Goal: Task Accomplishment & Management: Manage account settings

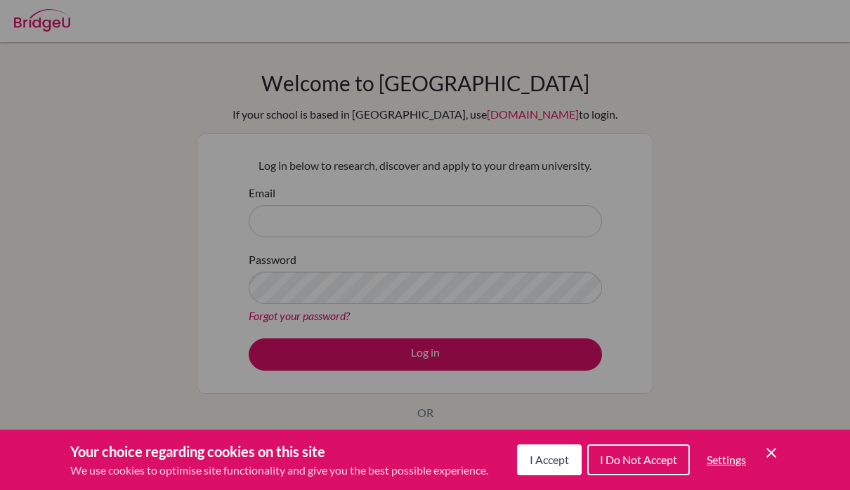
click at [548, 464] on span "I Accept" at bounding box center [549, 459] width 39 height 13
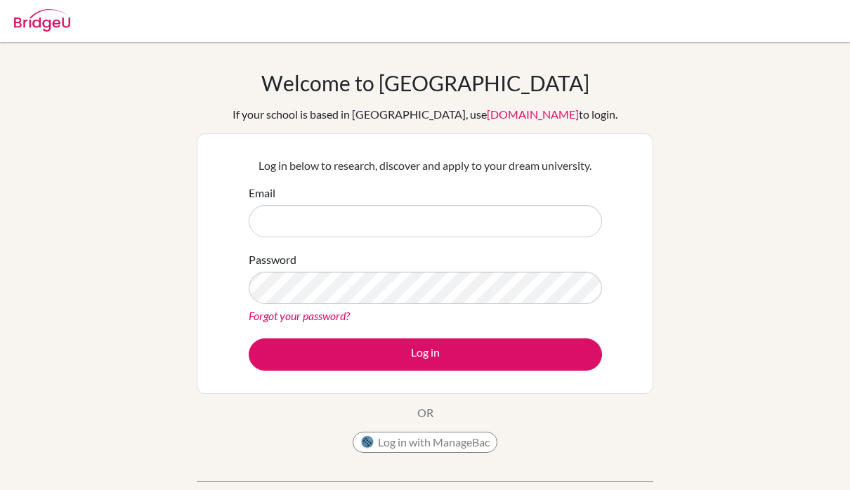
click at [472, 447] on button "Log in with ManageBac" at bounding box center [425, 442] width 145 height 21
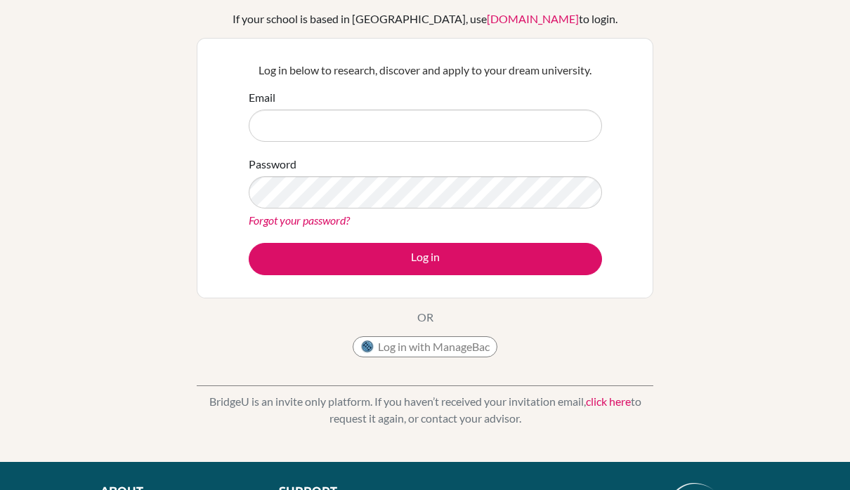
scroll to position [34, 0]
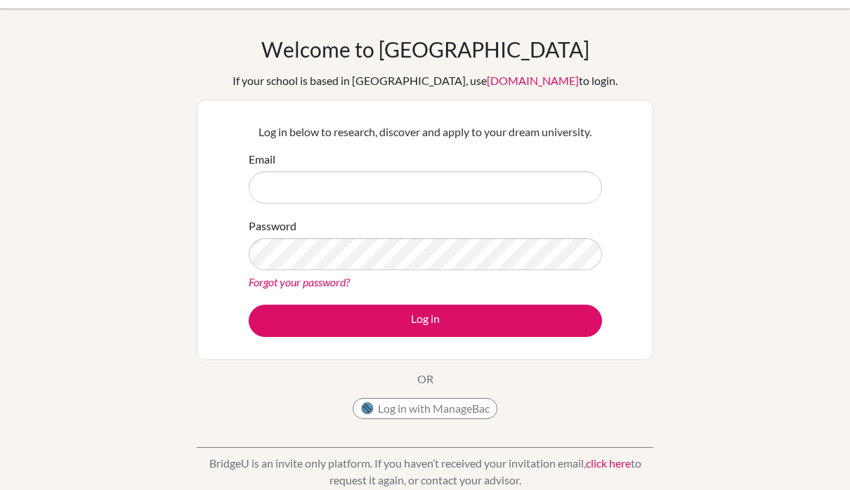
click at [383, 407] on button "Log in with ManageBac" at bounding box center [425, 408] width 145 height 21
click at [406, 401] on button "Log in with ManageBac" at bounding box center [425, 408] width 145 height 21
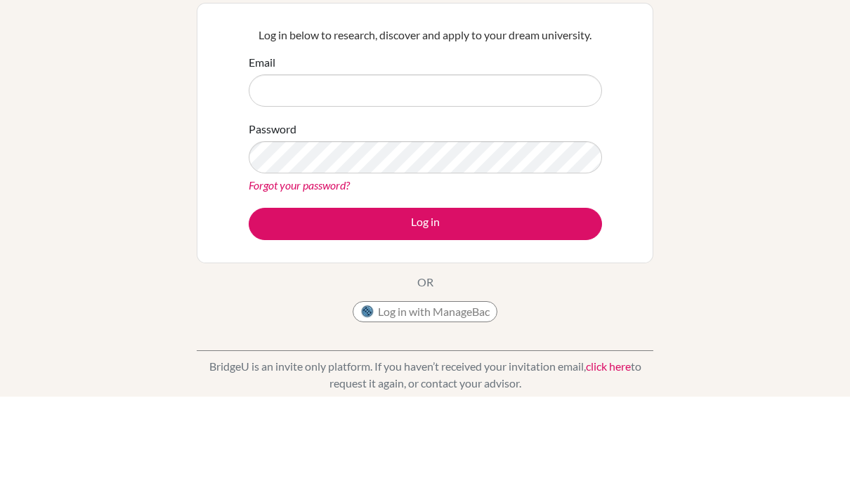
scroll to position [91, 0]
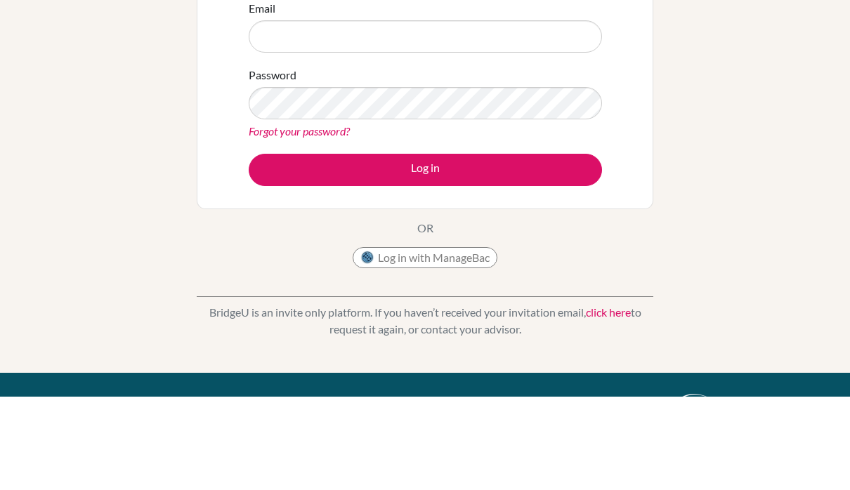
click at [419, 341] on button "Log in with ManageBac" at bounding box center [425, 351] width 145 height 21
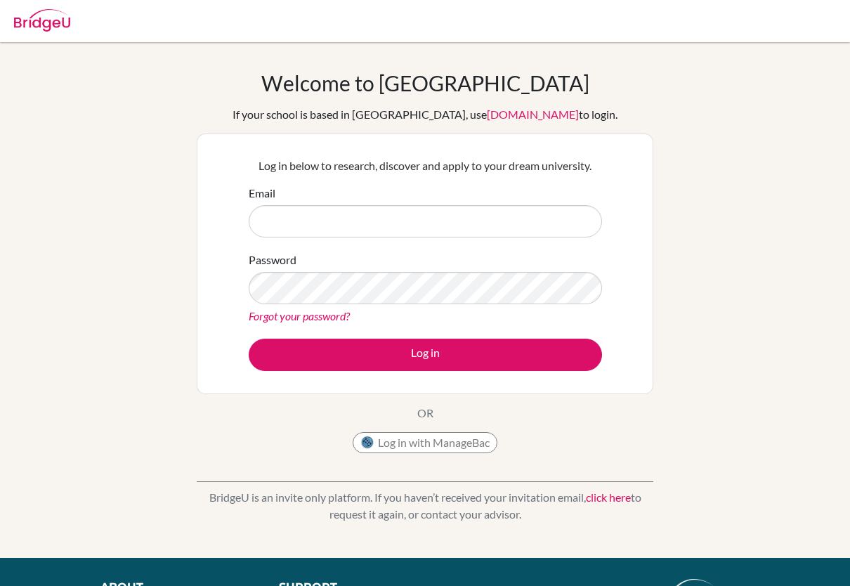
click at [460, 446] on button "Log in with ManageBac" at bounding box center [425, 442] width 145 height 21
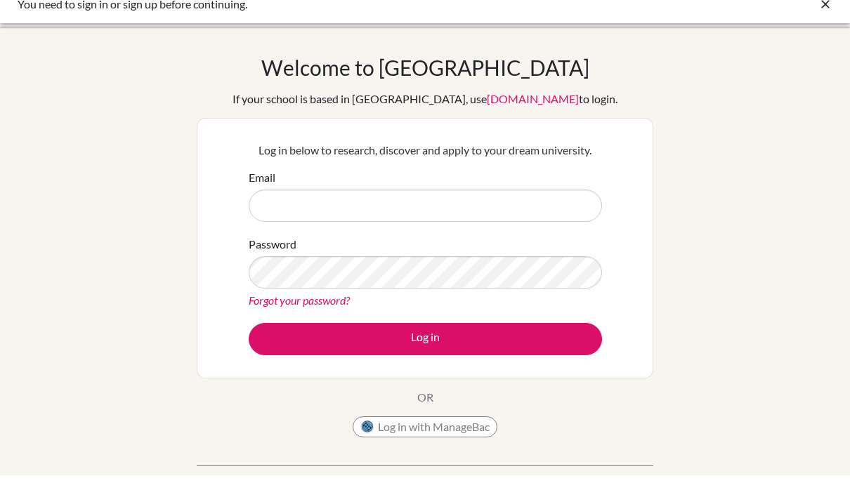
click at [432, 432] on button "Log in with ManageBac" at bounding box center [425, 442] width 145 height 21
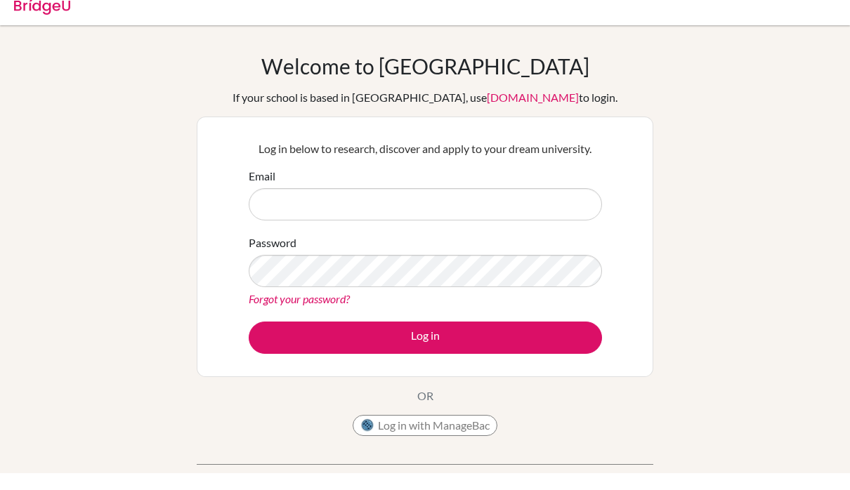
click at [343, 207] on input "Email" at bounding box center [425, 221] width 353 height 32
type input "[EMAIL_ADDRESS][DOMAIN_NAME]"
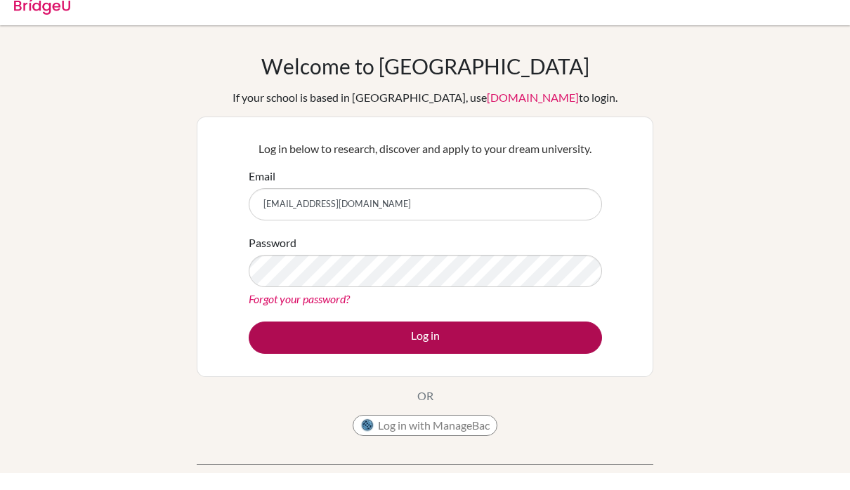
click at [374, 339] on button "Log in" at bounding box center [425, 355] width 353 height 32
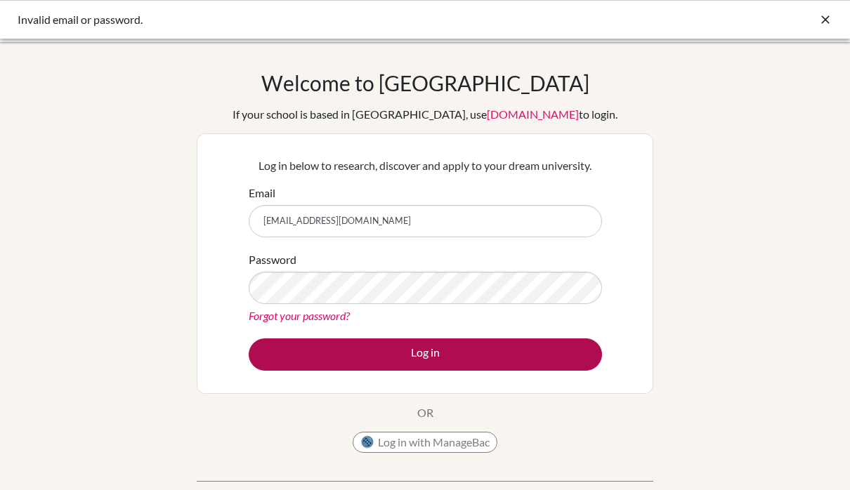
click at [380, 352] on button "Log in" at bounding box center [425, 355] width 353 height 32
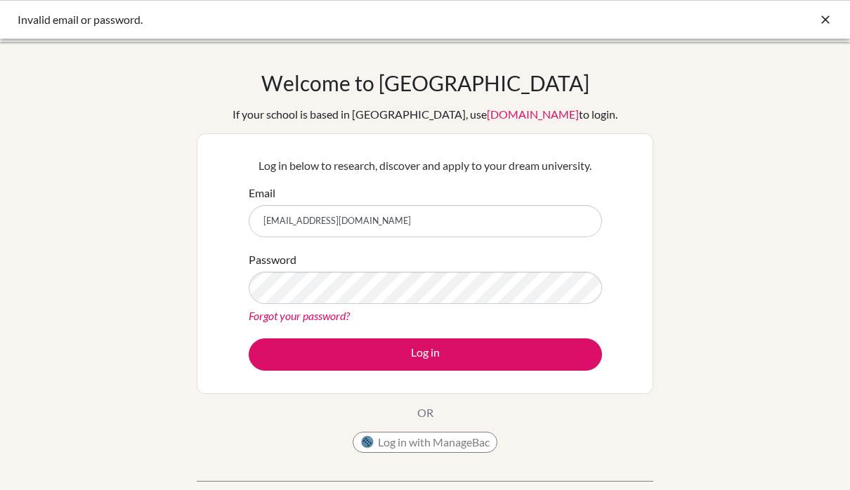
click at [834, 6] on div "Invalid email or password." at bounding box center [425, 19] width 850 height 39
click at [826, 15] on icon at bounding box center [825, 20] width 14 height 14
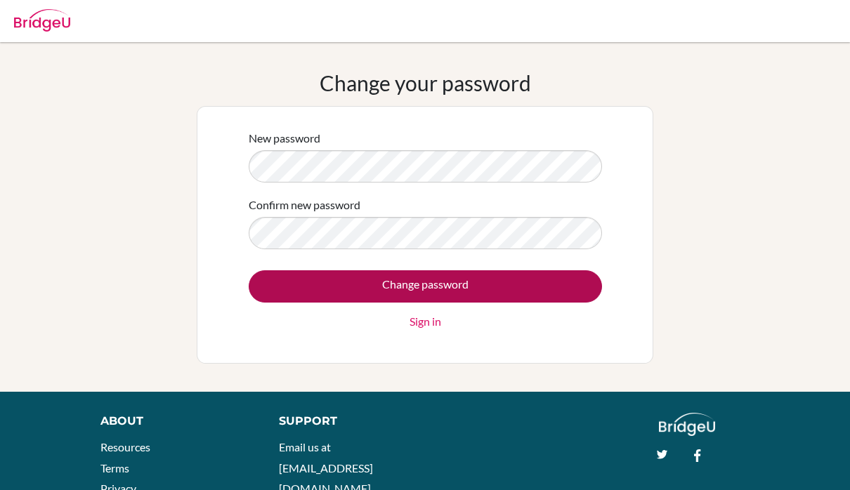
click at [371, 283] on input "Change password" at bounding box center [425, 286] width 353 height 32
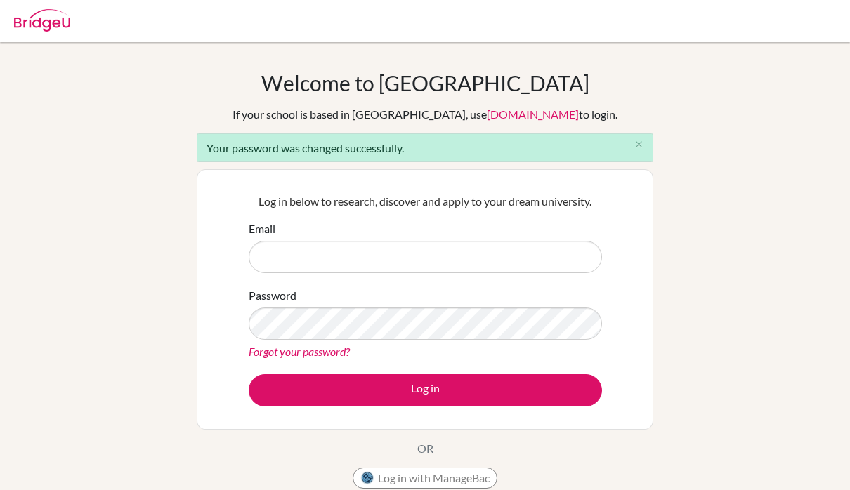
scroll to position [72, 0]
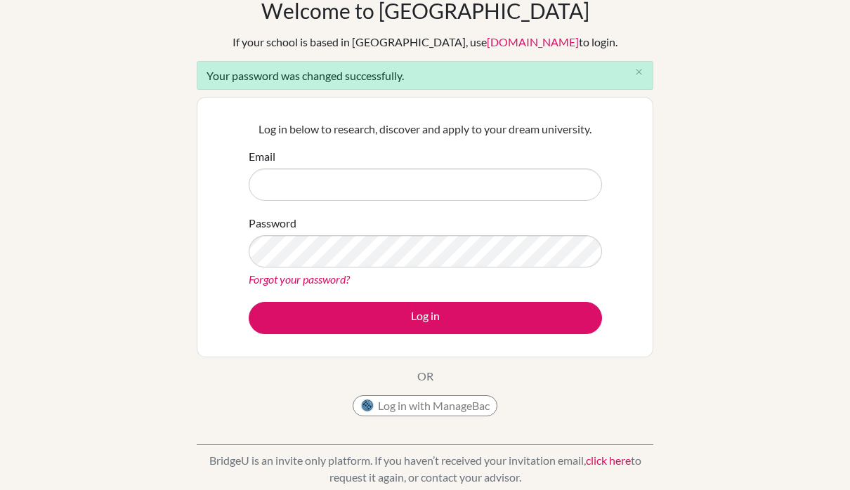
click at [410, 184] on input "Email" at bounding box center [425, 185] width 353 height 32
click at [309, 185] on input "Email" at bounding box center [425, 185] width 353 height 32
click at [309, 184] on input "Email" at bounding box center [425, 185] width 353 height 32
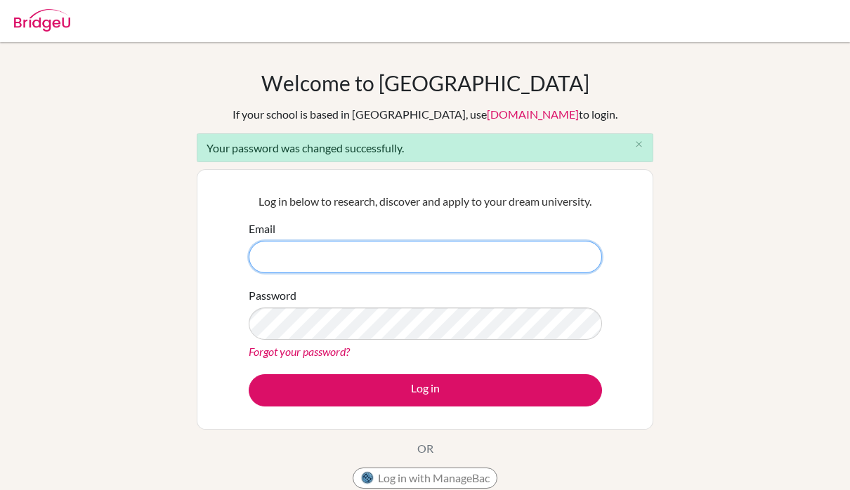
click at [280, 256] on input "Email" at bounding box center [425, 257] width 353 height 32
type input "[EMAIL_ADDRESS][DOMAIN_NAME]"
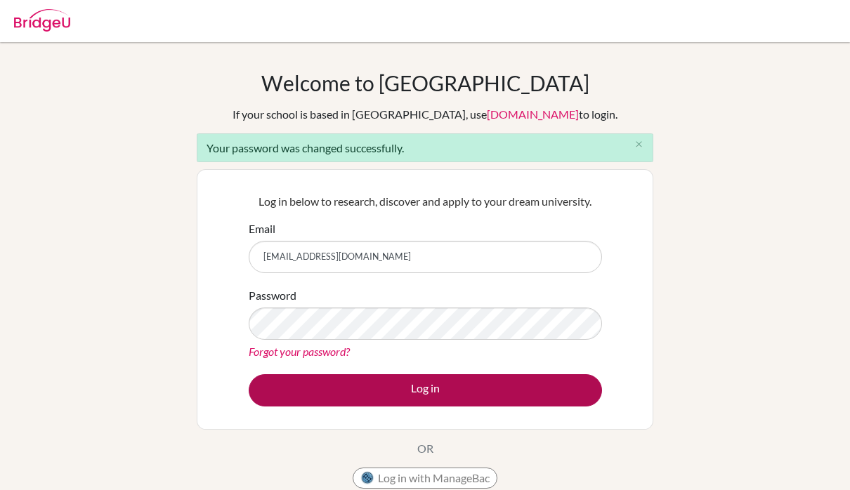
click at [314, 385] on button "Log in" at bounding box center [425, 390] width 353 height 32
